Goal: Task Accomplishment & Management: Use online tool/utility

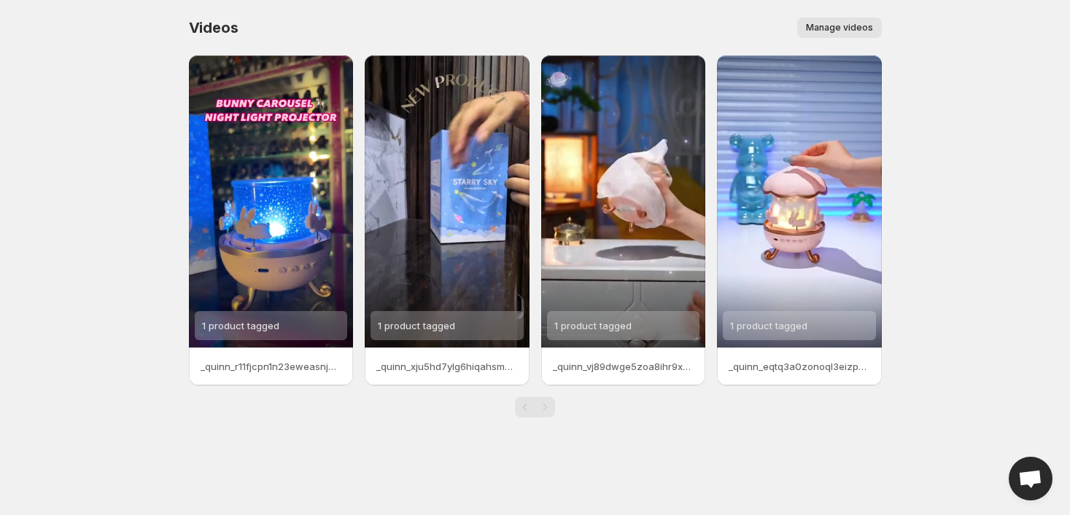
click at [842, 24] on span "Manage videos" at bounding box center [839, 28] width 67 height 12
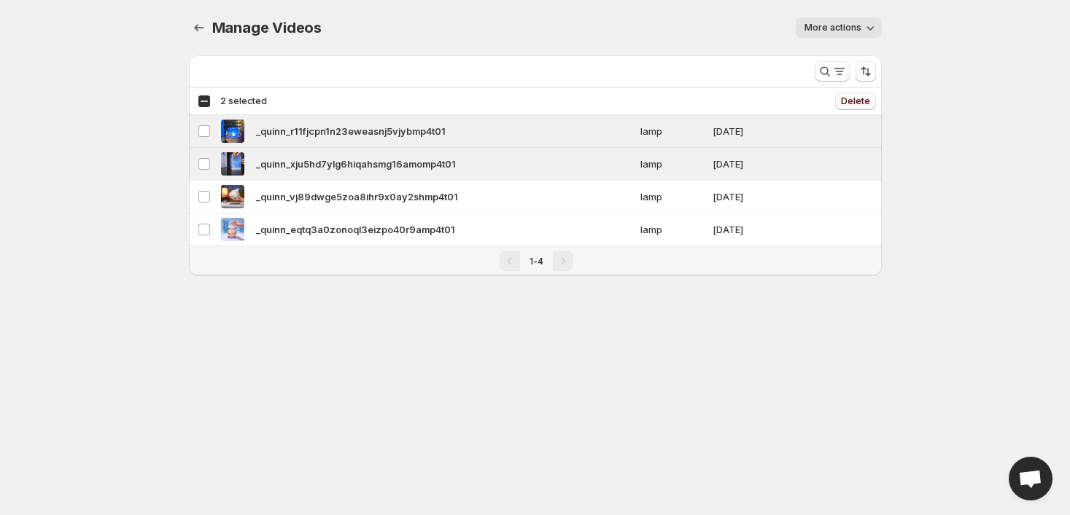
click at [867, 101] on span "Delete" at bounding box center [855, 102] width 29 height 12
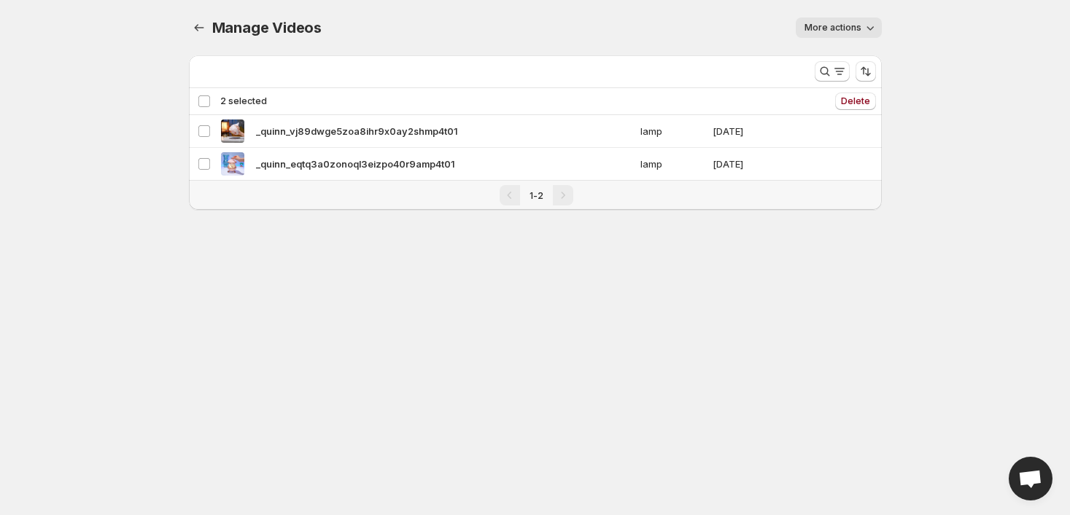
click at [848, 19] on button "More actions" at bounding box center [838, 27] width 86 height 20
click at [642, 40] on div "Manage Videos. This page is ready Manage Videos More actions More actions More …" at bounding box center [535, 27] width 693 height 55
click at [199, 26] on icon "Manage Videos" at bounding box center [199, 27] width 15 height 15
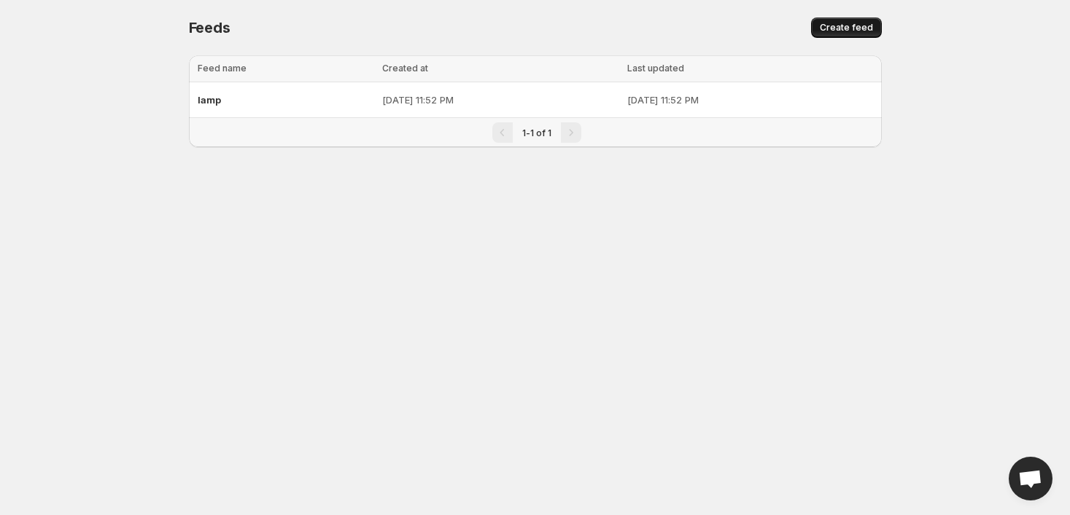
click at [842, 25] on span "Create feed" at bounding box center [845, 28] width 53 height 12
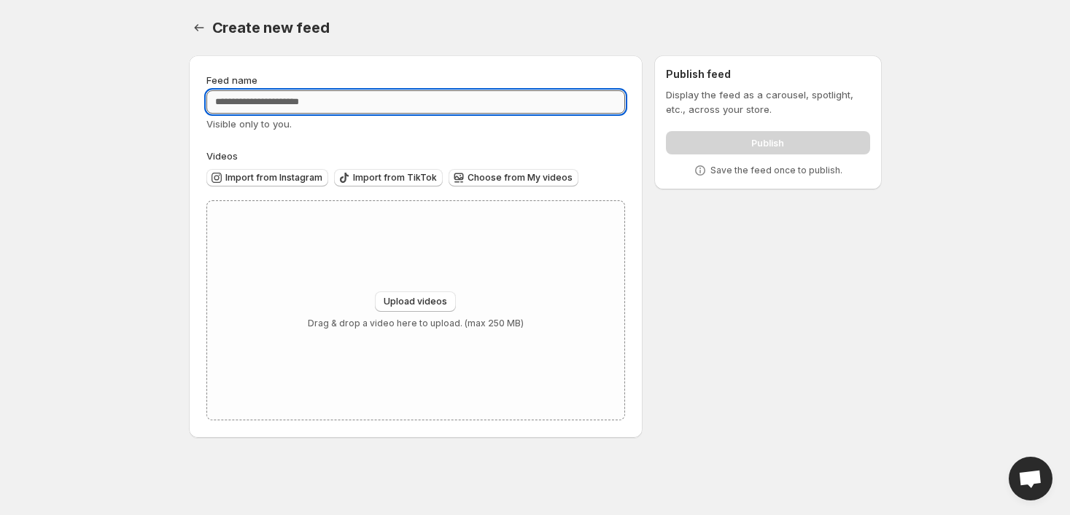
click at [344, 101] on input "Feed name" at bounding box center [415, 101] width 419 height 23
type input "**********"
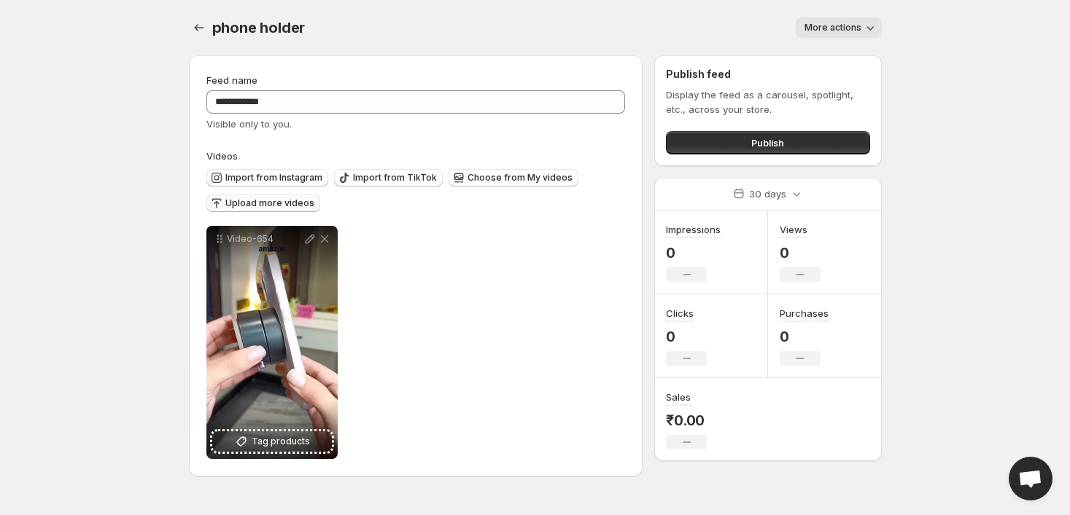
click at [287, 200] on span "Upload more videos" at bounding box center [269, 204] width 89 height 12
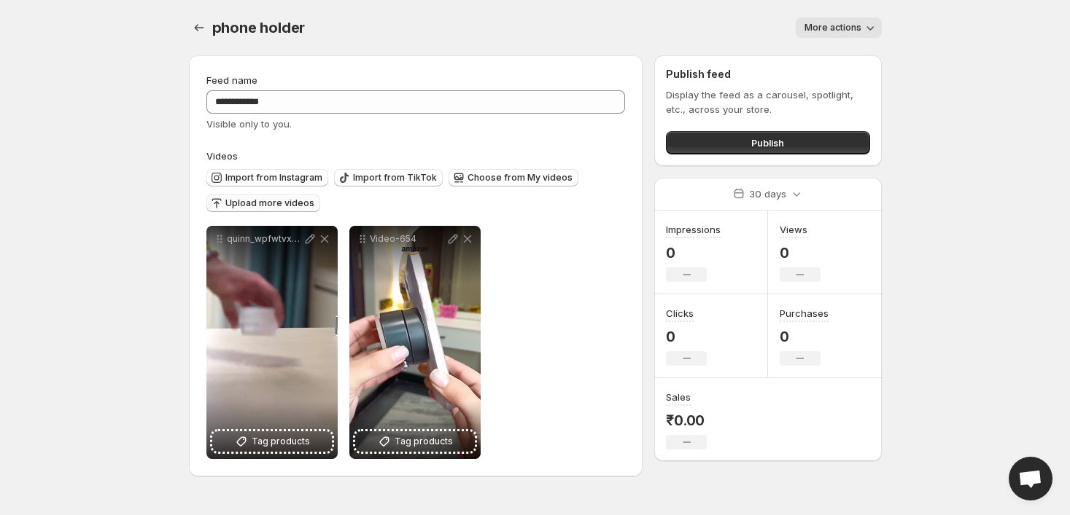
click at [288, 203] on span "Upload more videos" at bounding box center [269, 204] width 89 height 12
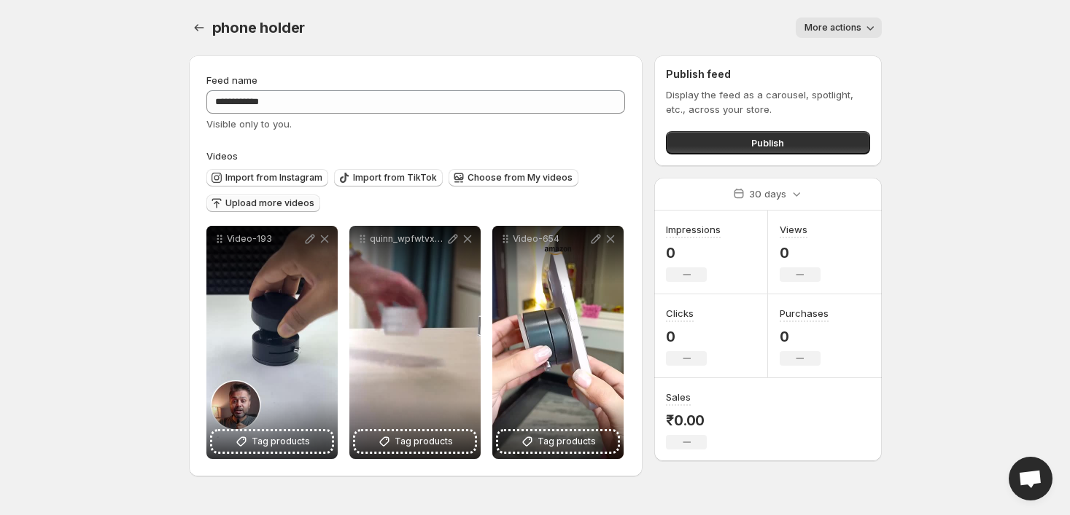
click at [269, 200] on span "Upload more videos" at bounding box center [269, 204] width 89 height 12
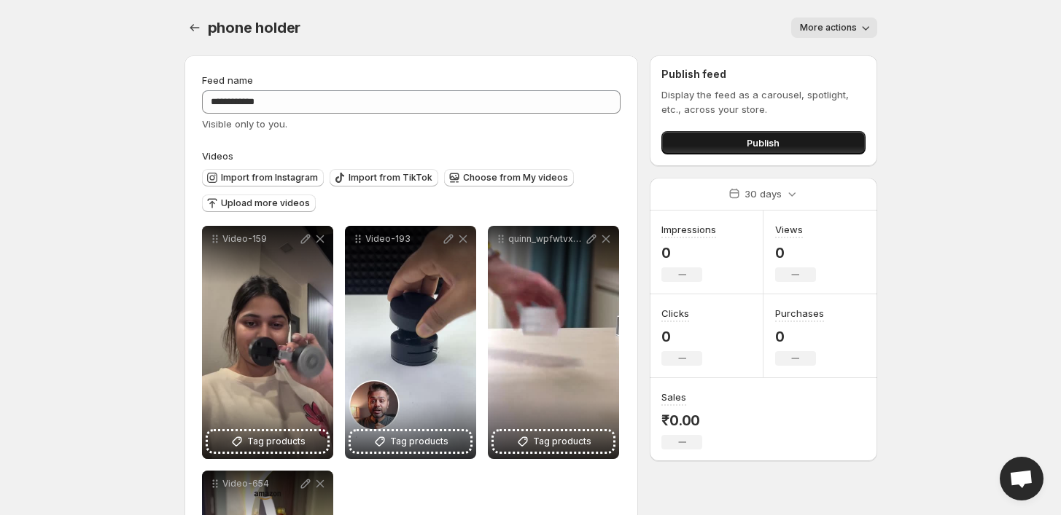
click at [739, 149] on button "Publish" at bounding box center [762, 142] width 203 height 23
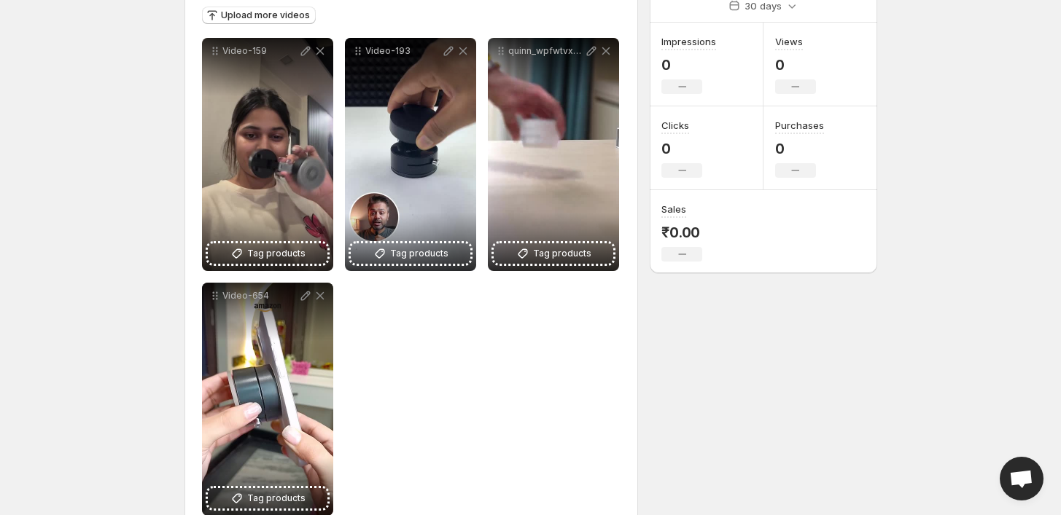
scroll to position [187, 0]
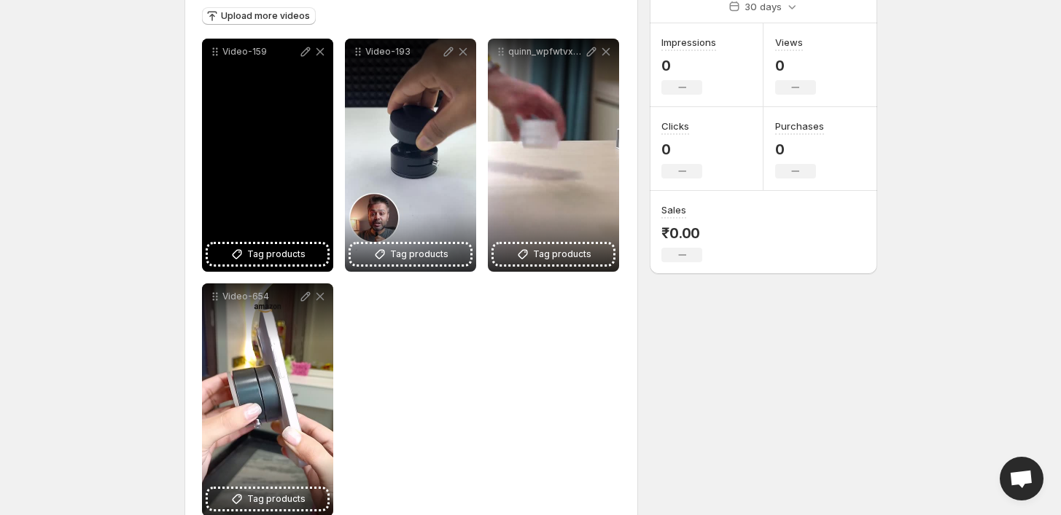
click at [274, 176] on div "Video-159" at bounding box center [267, 155] width 131 height 233
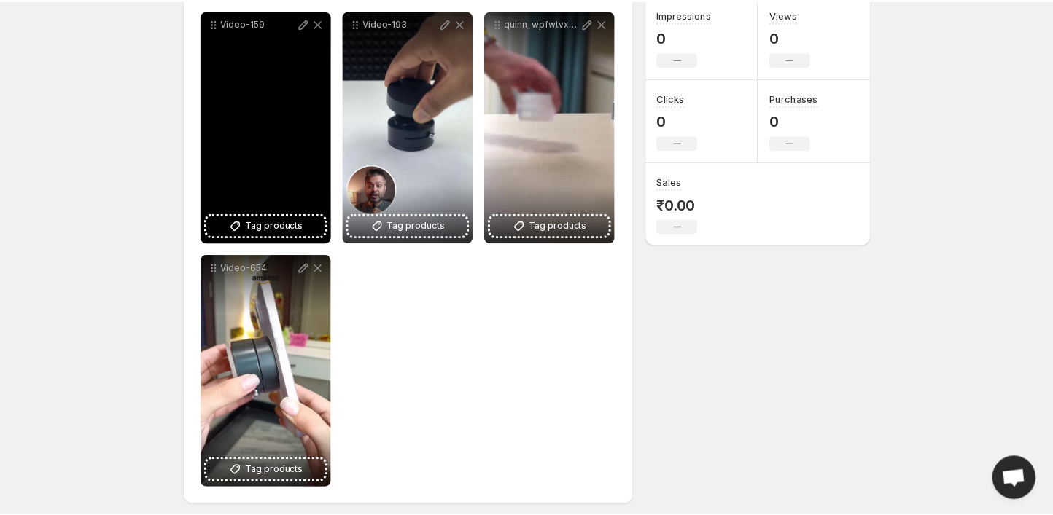
scroll to position [225, 0]
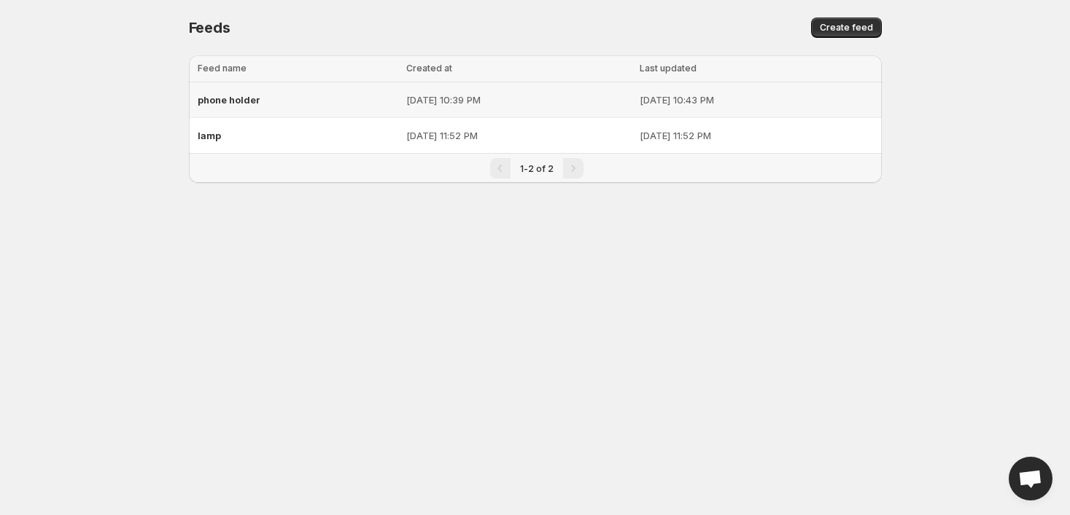
click at [280, 90] on div "phone holder" at bounding box center [298, 100] width 200 height 26
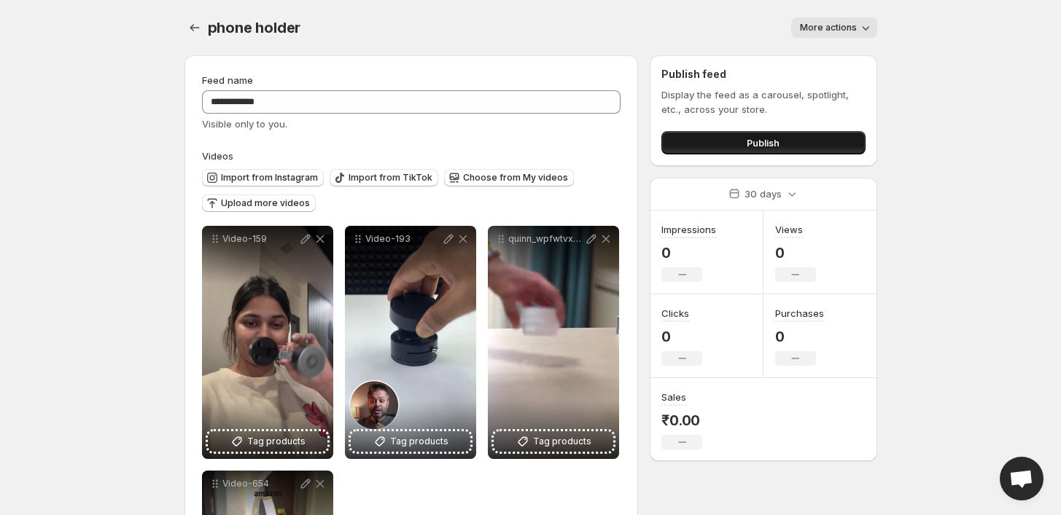
click at [783, 147] on button "Publish" at bounding box center [762, 142] width 203 height 23
click at [705, 141] on button "Publish" at bounding box center [762, 142] width 203 height 23
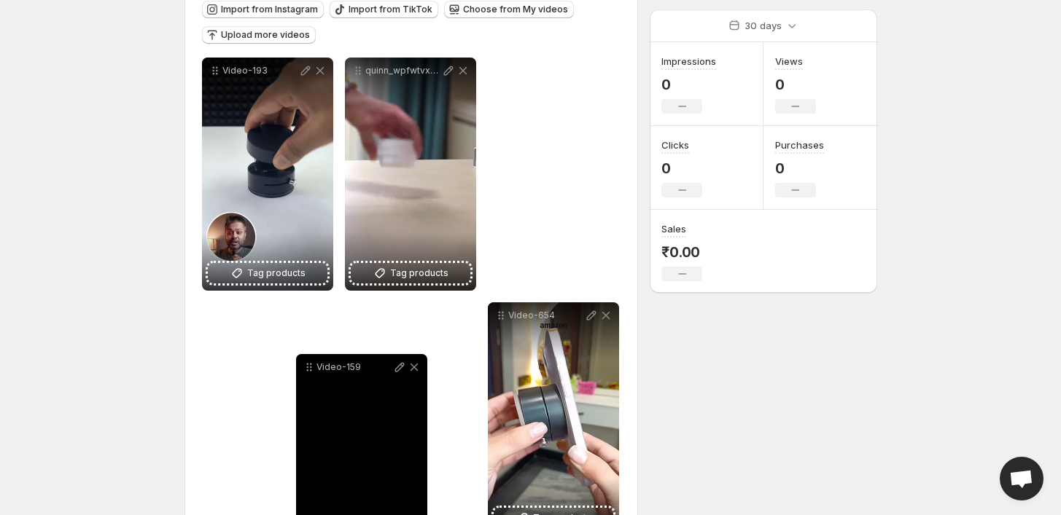
drag, startPoint x: 211, startPoint y: 245, endPoint x: 305, endPoint y: 451, distance: 226.1
click at [305, 451] on div "Video-159" at bounding box center [361, 470] width 131 height 233
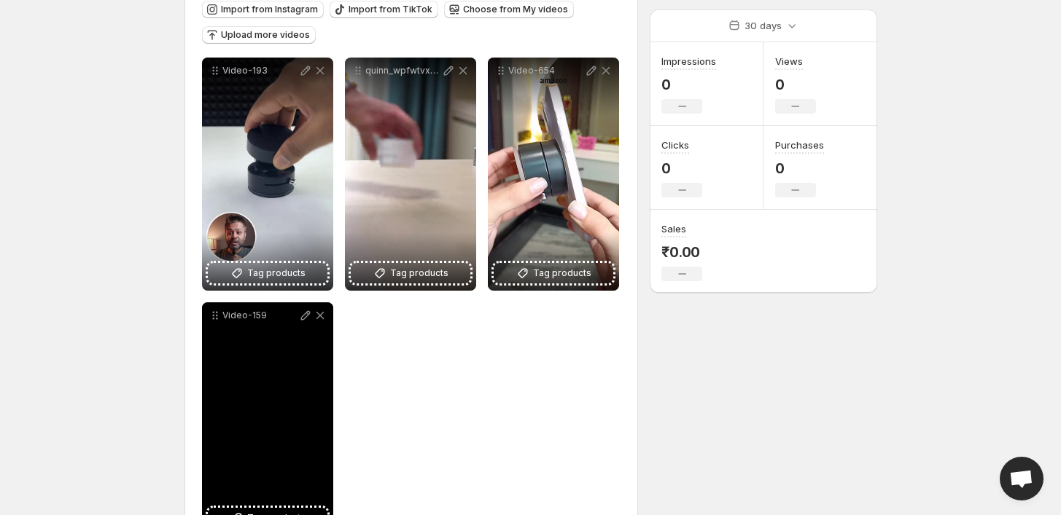
scroll to position [192, 0]
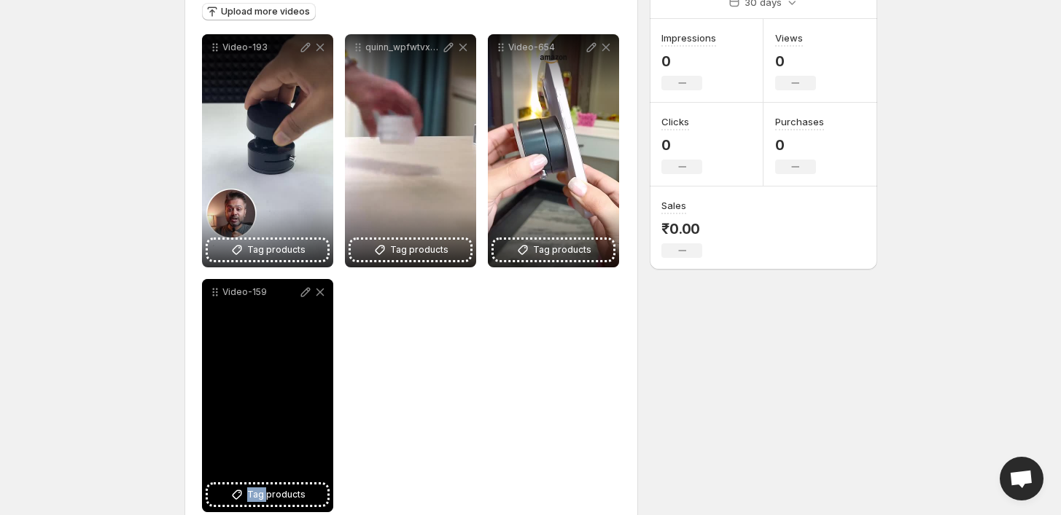
click at [305, 451] on div "Video-159" at bounding box center [267, 395] width 131 height 233
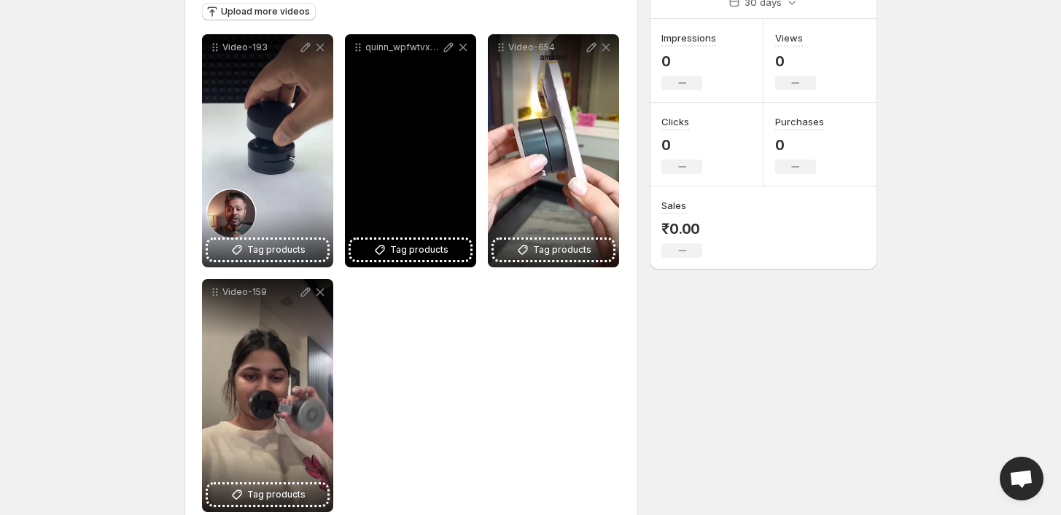
click at [432, 205] on div "quinn_wpfwtvxawavsfs7b61atvibd" at bounding box center [410, 150] width 131 height 233
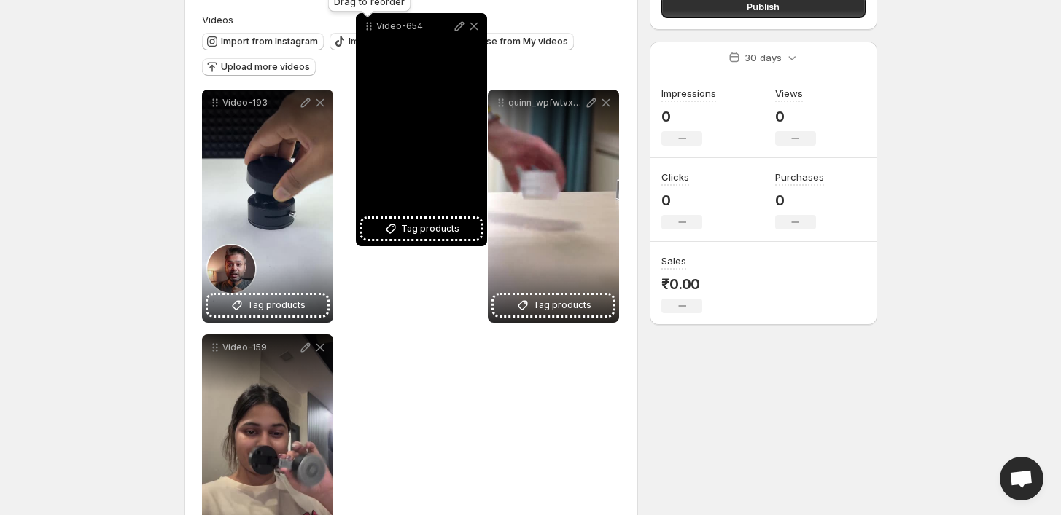
scroll to position [0, 0]
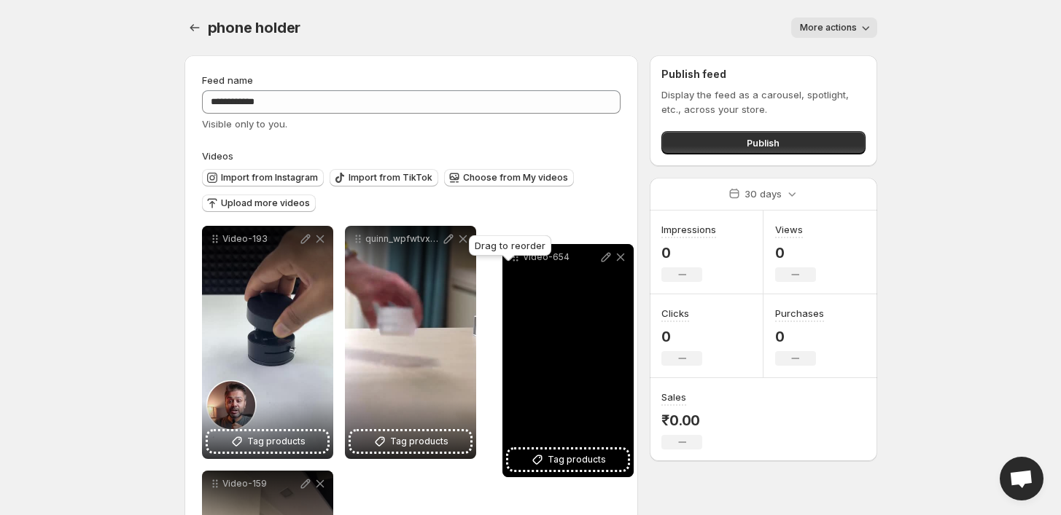
drag, startPoint x: 499, startPoint y: 47, endPoint x: 513, endPoint y: 257, distance: 210.4
click at [513, 257] on body "**********" at bounding box center [530, 257] width 1061 height 515
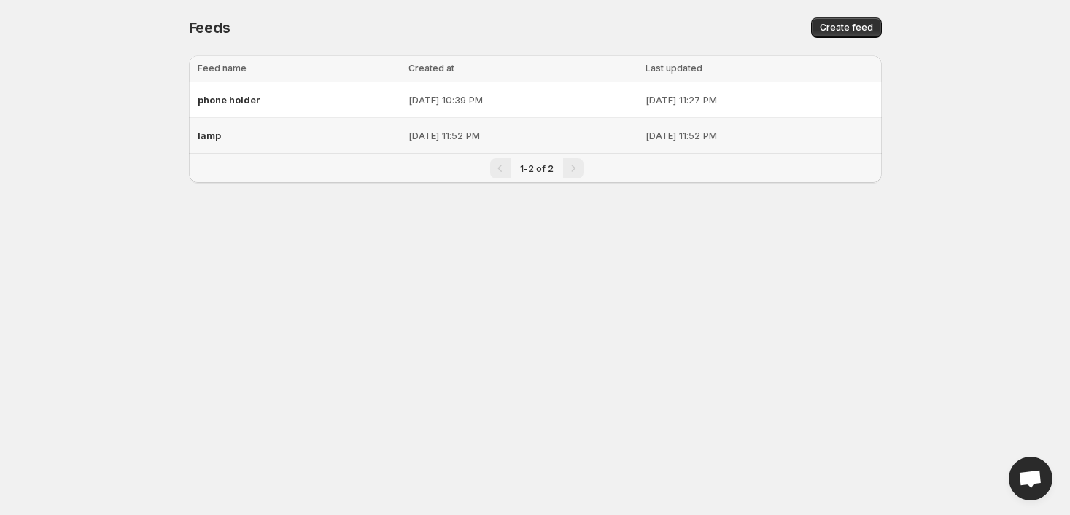
click at [268, 136] on div "lamp" at bounding box center [299, 135] width 203 height 26
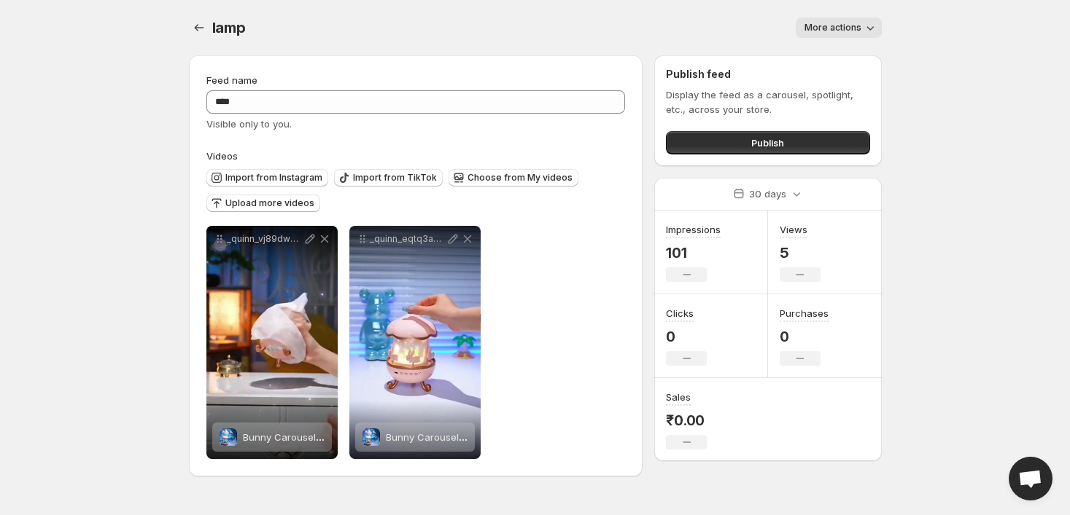
click at [825, 31] on span "More actions" at bounding box center [832, 28] width 57 height 12
click at [819, 52] on span "Delete" at bounding box center [820, 58] width 29 height 12
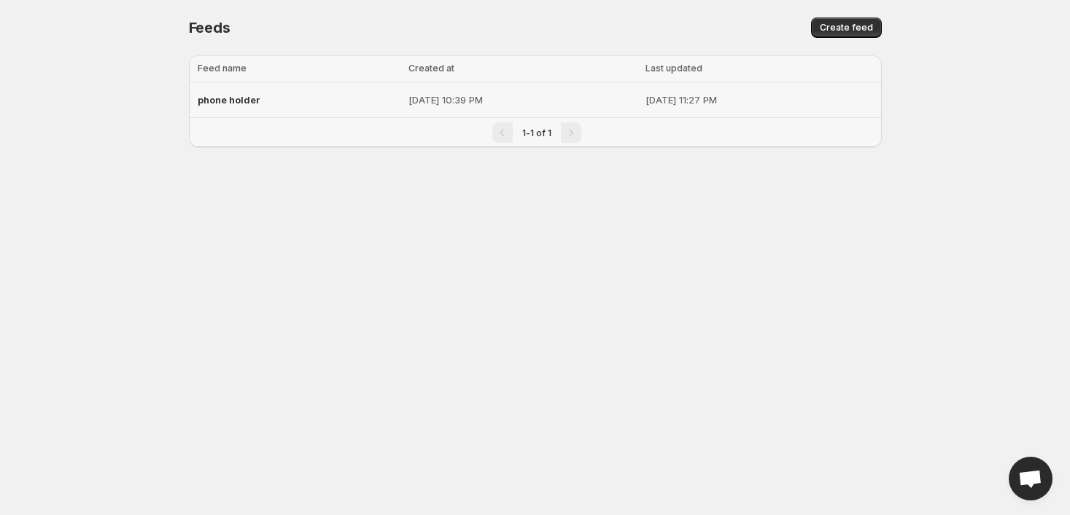
click at [404, 88] on td "Aug 20, 2025, 10:39 PM" at bounding box center [522, 100] width 236 height 36
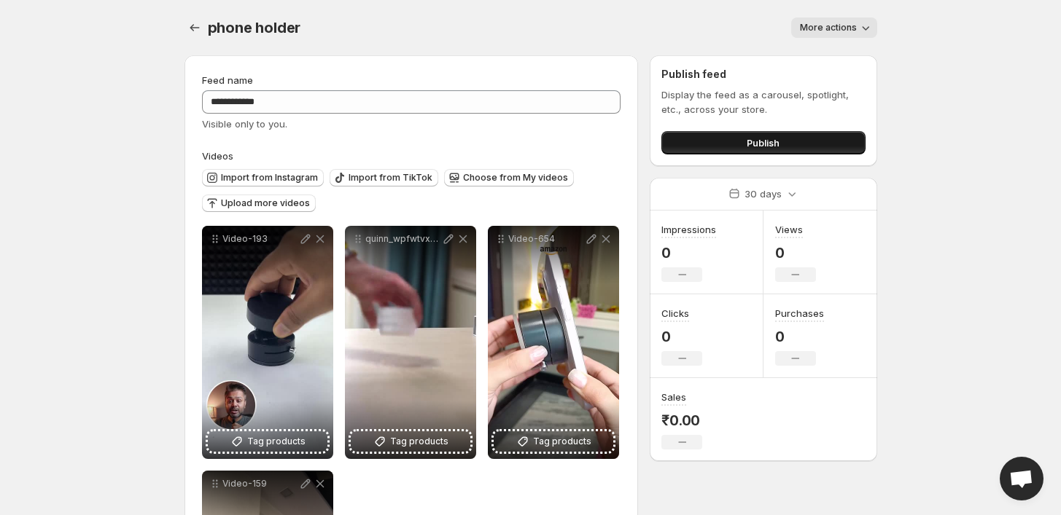
click at [784, 141] on button "Publish" at bounding box center [762, 142] width 203 height 23
